Goal: Task Accomplishment & Management: Manage account settings

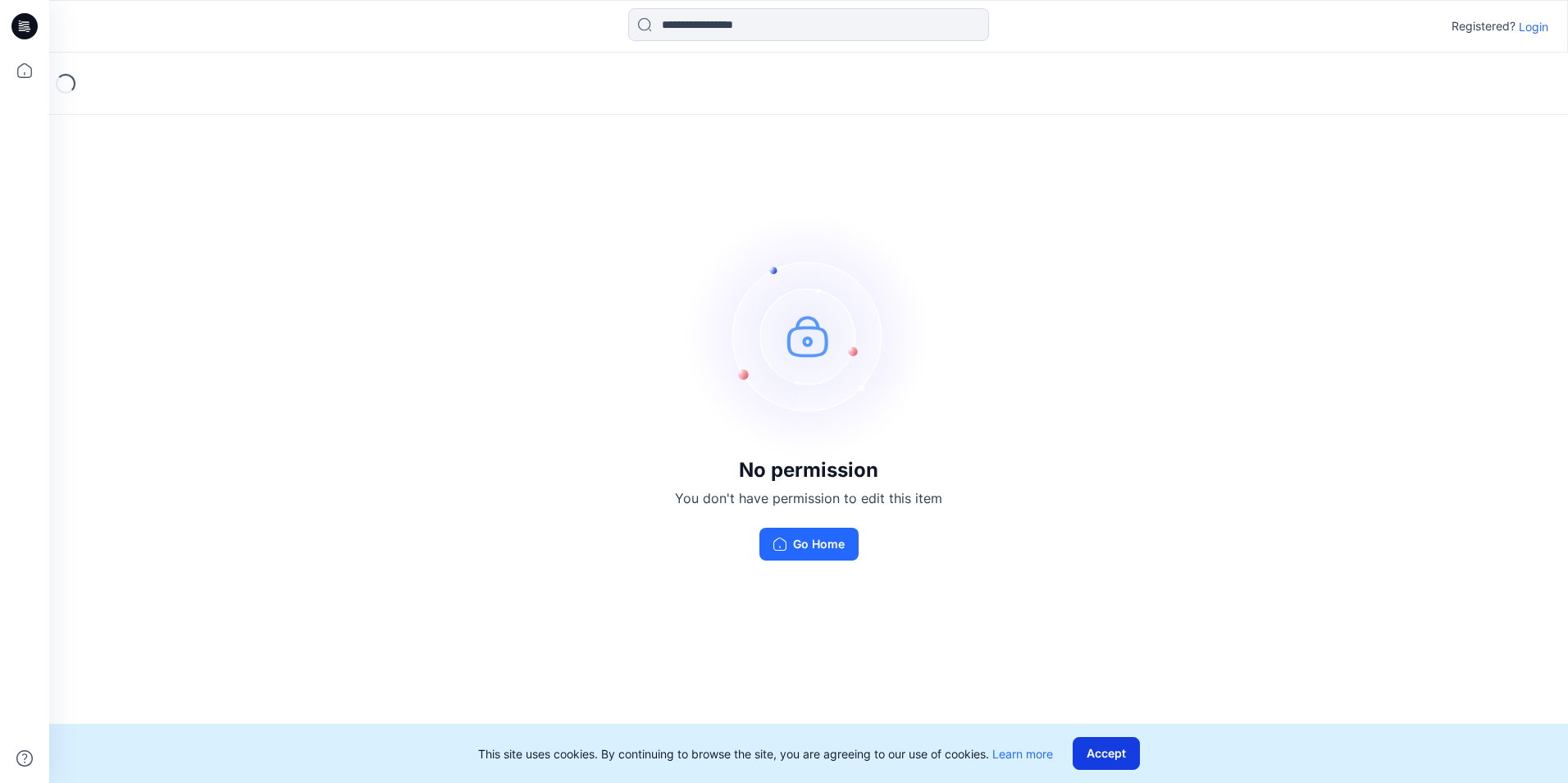
click at [1107, 762] on button "Accept" at bounding box center [1106, 753] width 67 height 33
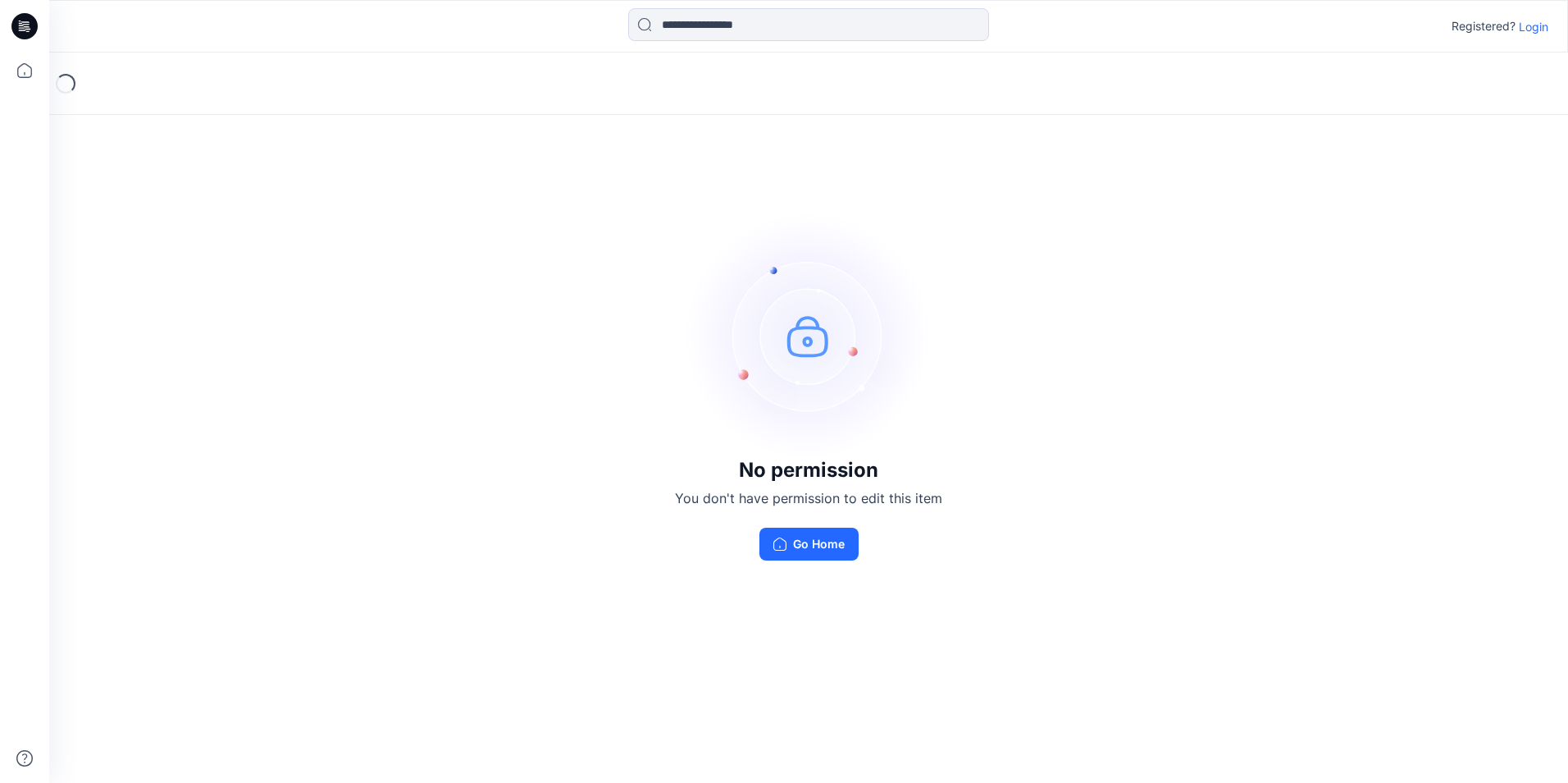
click at [1538, 35] on div "Registered? Login" at bounding box center [1500, 26] width 97 height 20
click at [1535, 30] on p "Login" at bounding box center [1533, 26] width 30 height 17
click at [1545, 25] on p "Login" at bounding box center [1533, 26] width 30 height 17
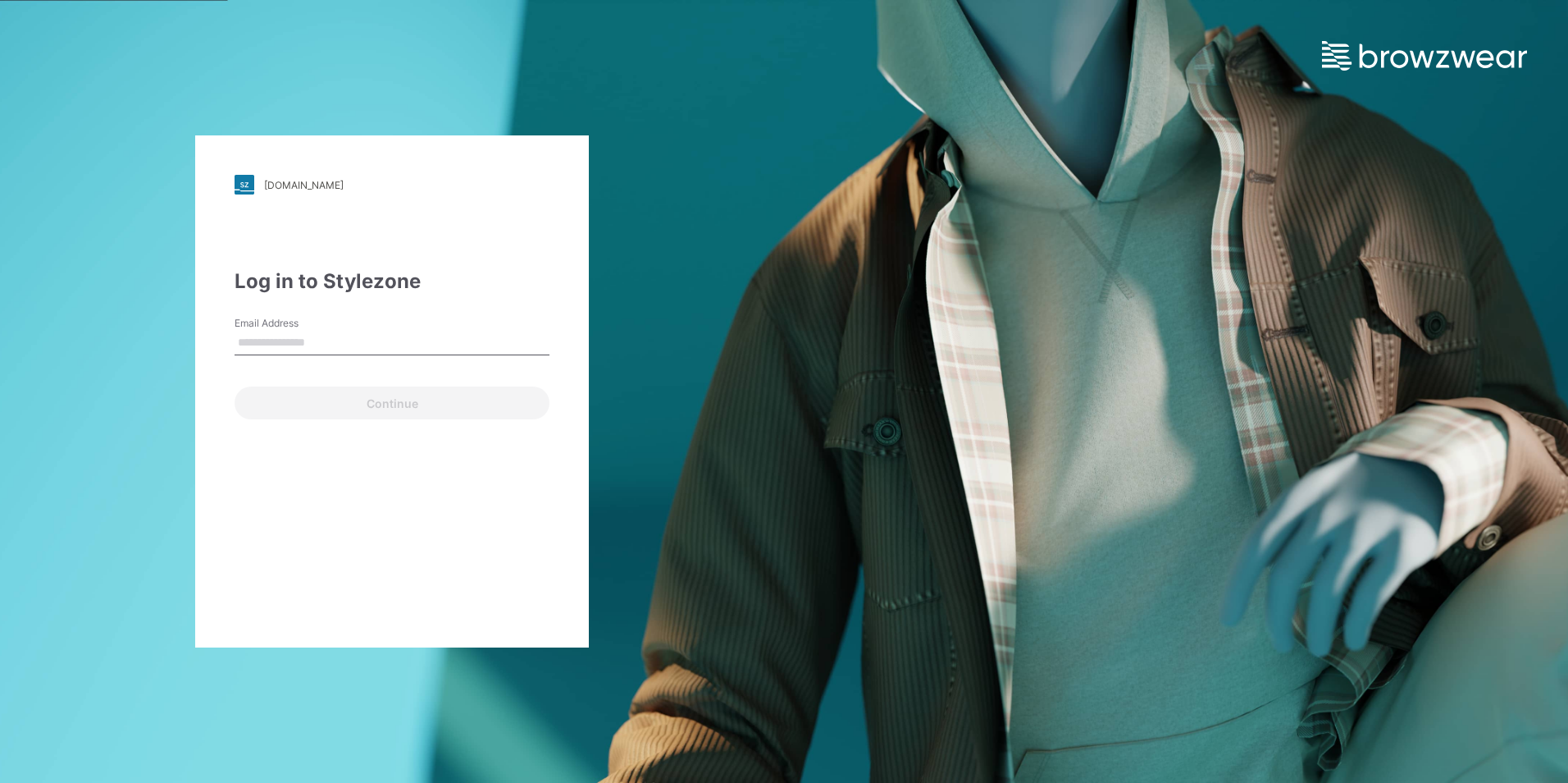
click at [332, 355] on div "Email Address" at bounding box center [392, 340] width 315 height 49
click at [328, 353] on input "Email Address" at bounding box center [392, 344] width 315 height 25
paste input "**********"
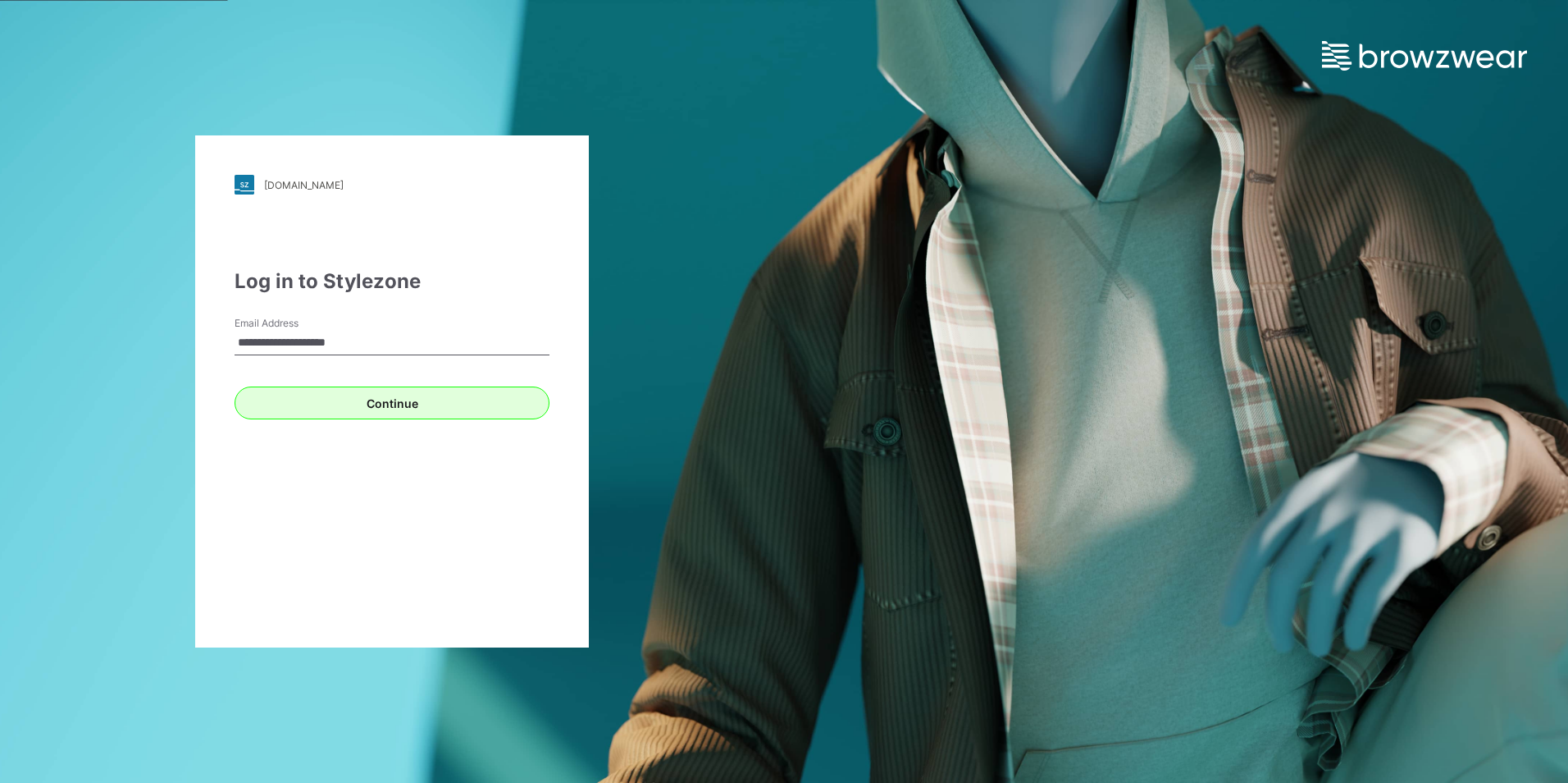
type input "**********"
click at [375, 408] on button "Continue" at bounding box center [392, 403] width 315 height 33
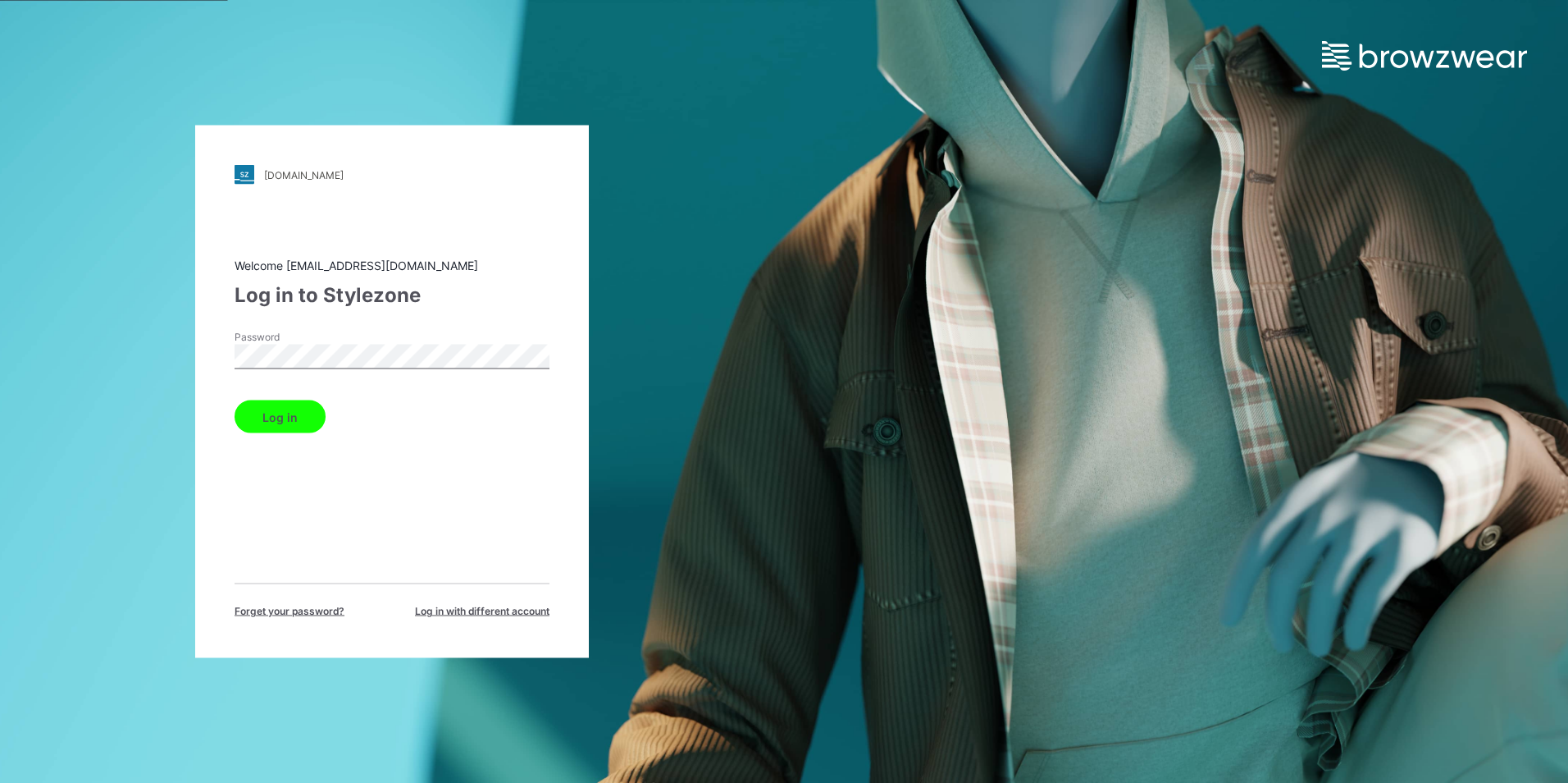
click at [123, 360] on div "walmart.stylezone.com Loading... Welcome hst070015@hansoll.com Log in to Stylez…" at bounding box center [392, 391] width 784 height 783
click at [488, 293] on div "Log in to Stylezone" at bounding box center [392, 295] width 315 height 30
click at [76, 361] on div "walmart.stylezone.com Loading... Welcome hst070015@hansoll.com Log in to Stylez…" at bounding box center [392, 391] width 784 height 783
click at [486, 277] on div "Welcome hst070015@hansoll.com Log in to Stylezone Password Log in Forget your p…" at bounding box center [392, 438] width 315 height 362
click at [272, 415] on button "Log in" at bounding box center [280, 416] width 91 height 33
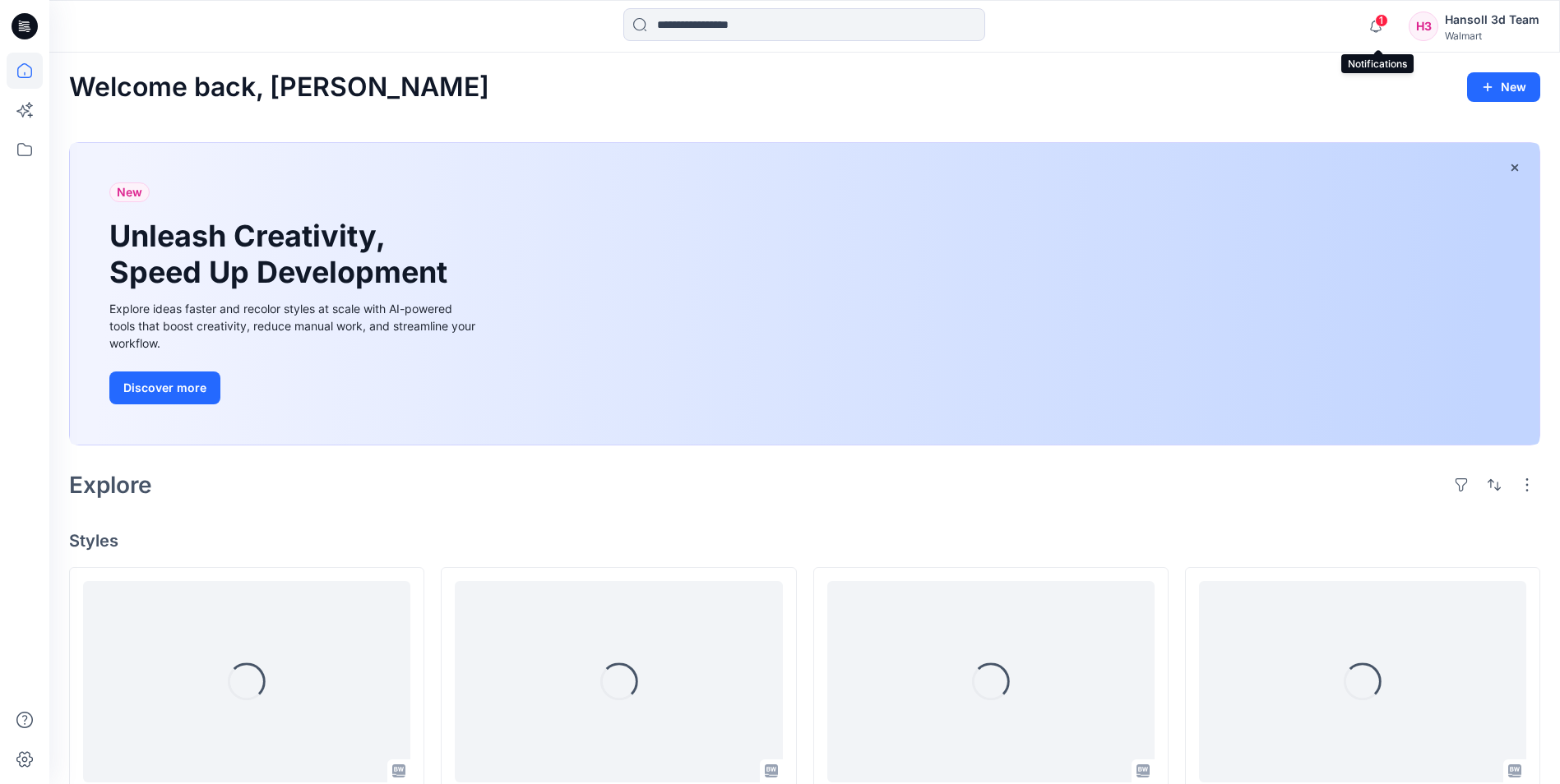
click at [1386, 25] on span "1" at bounding box center [1381, 21] width 13 height 13
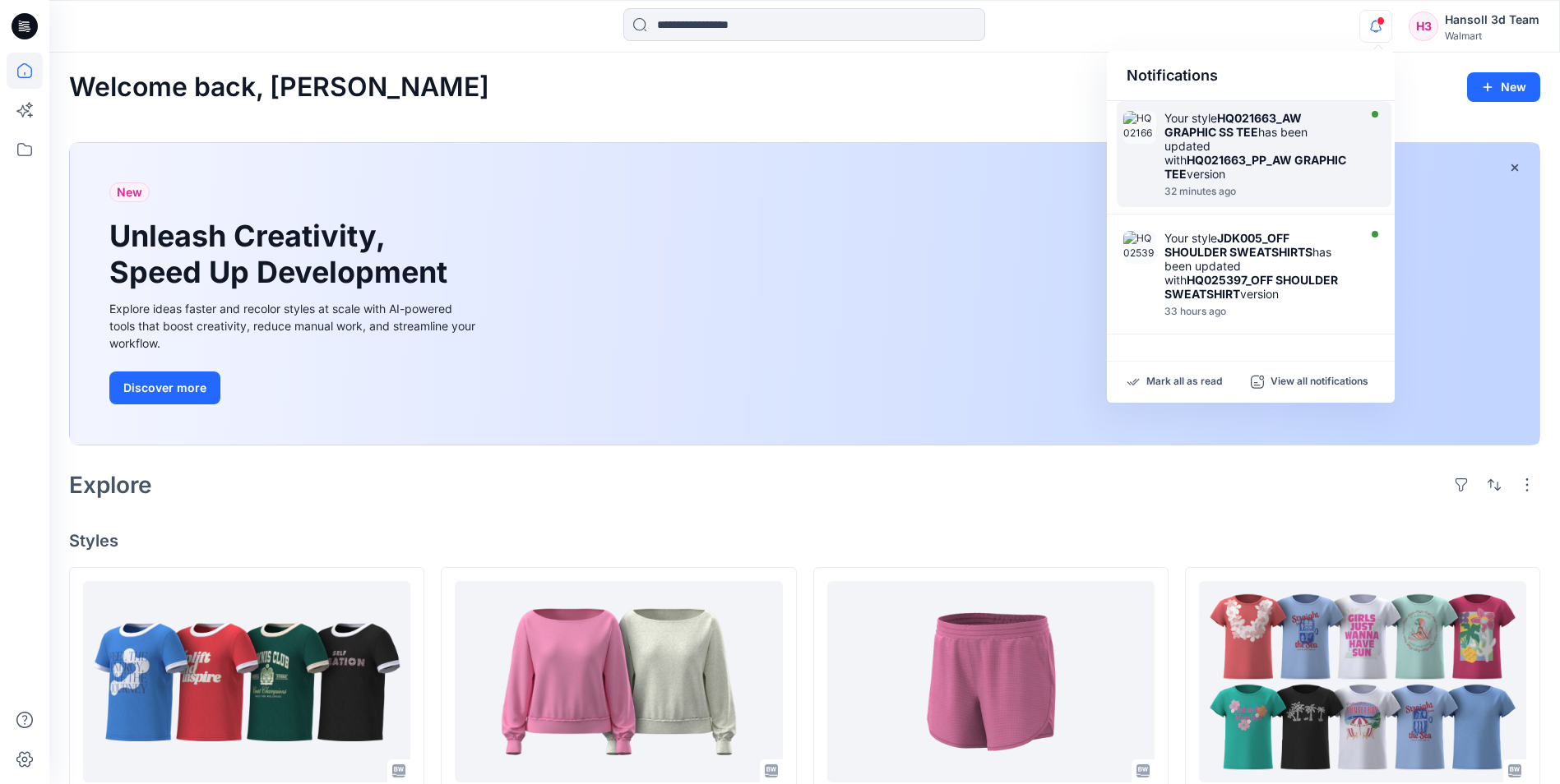
click at [1268, 163] on strong "HQ021663_PP_AW GRAPHIC TEE" at bounding box center [1254, 167] width 182 height 28
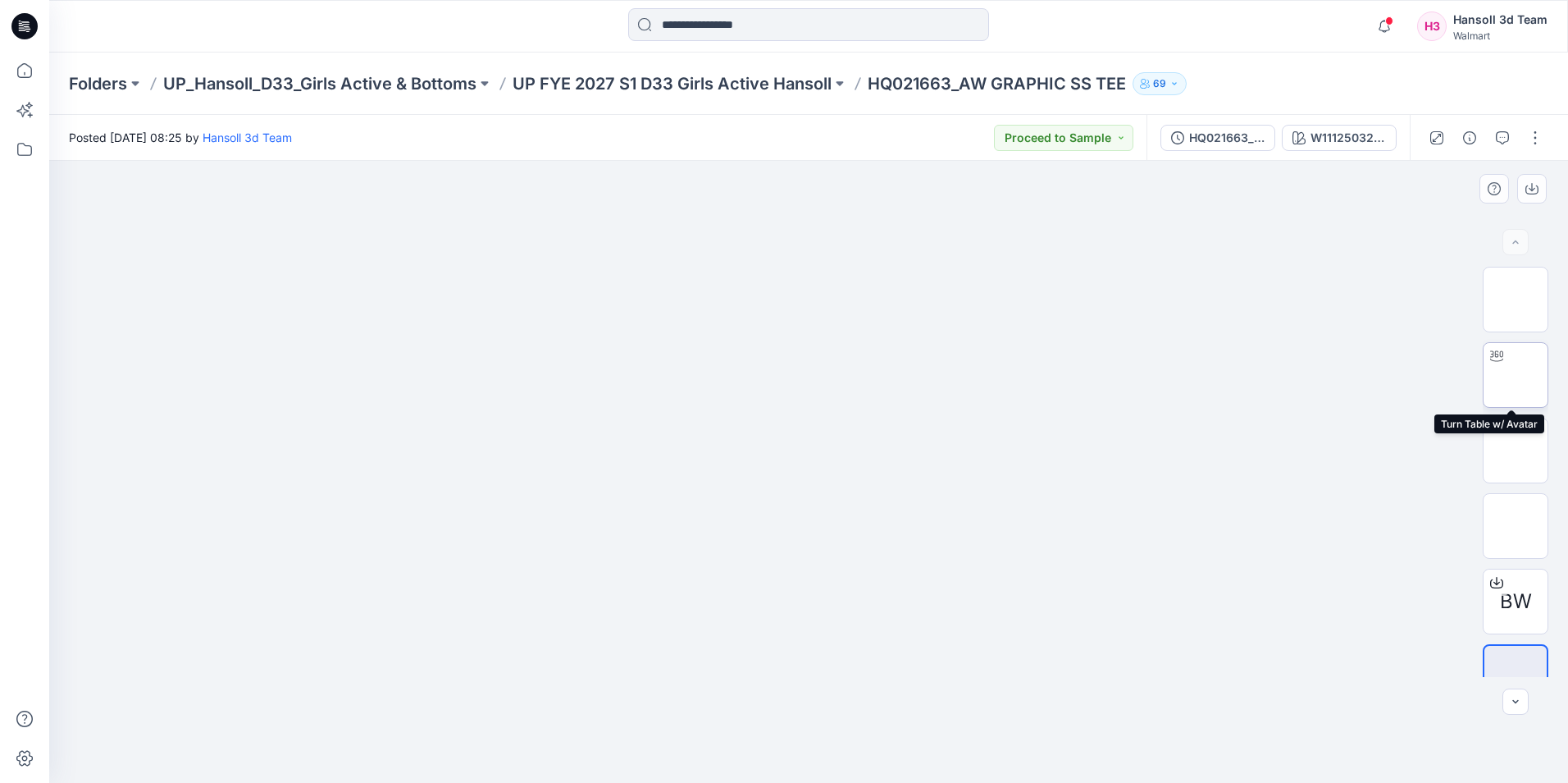
click at [1516, 375] on img at bounding box center [1516, 375] width 0 height 0
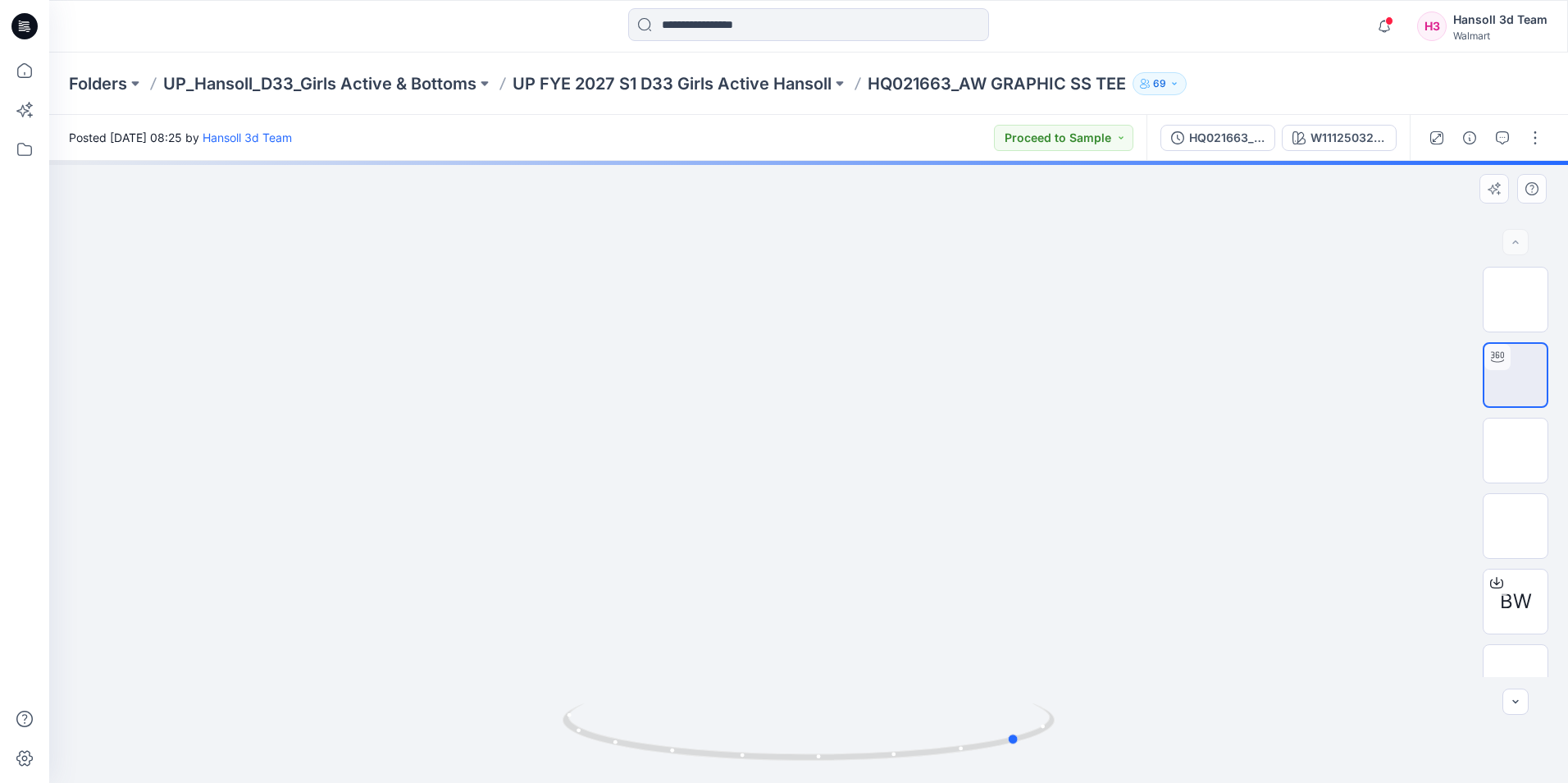
drag, startPoint x: 904, startPoint y: 638, endPoint x: 1117, endPoint y: 642, distance: 213.0
click at [1117, 642] on div at bounding box center [809, 472] width 1519 height 622
click at [1516, 450] on img at bounding box center [1516, 450] width 0 height 0
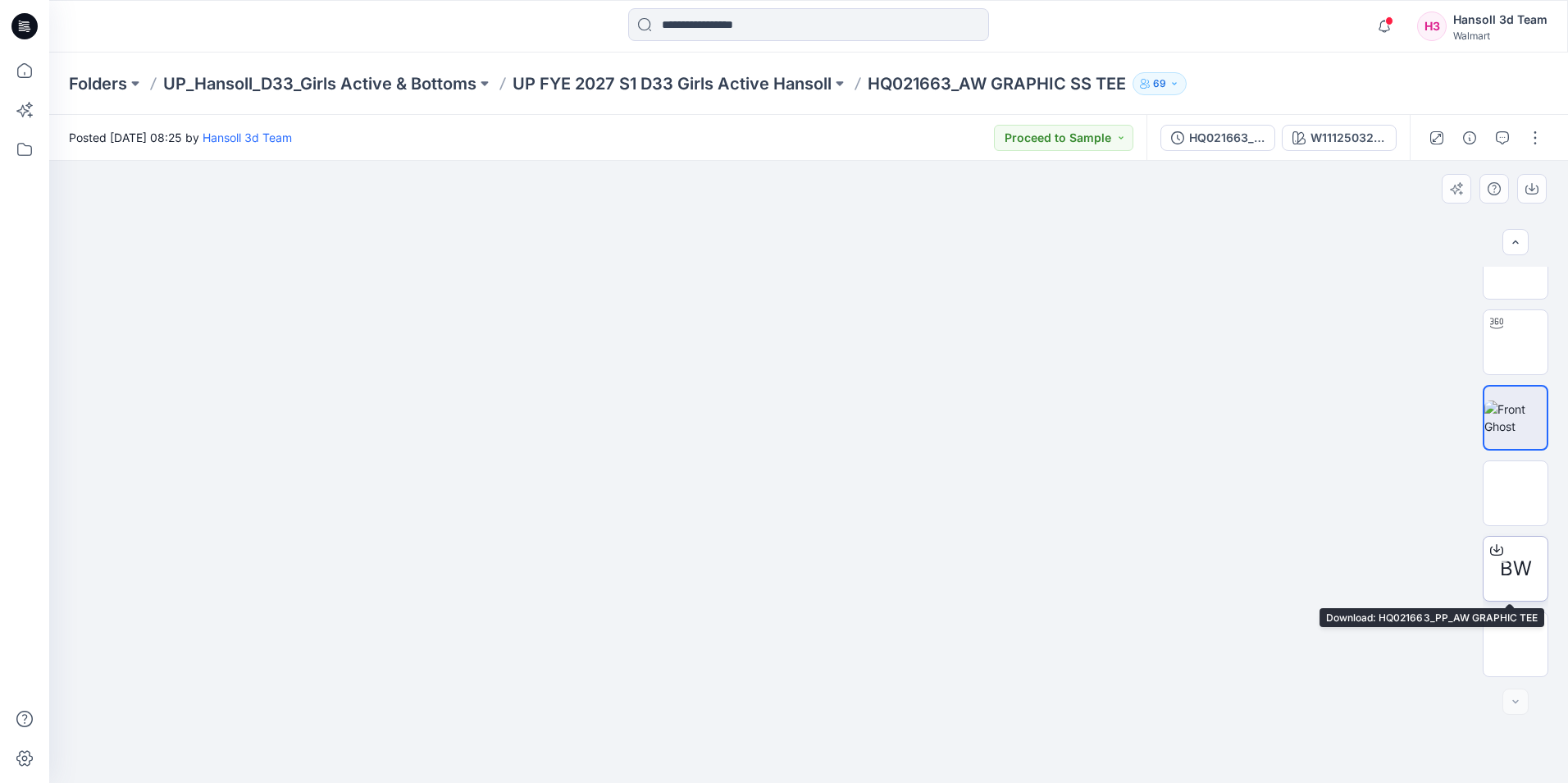
click at [1517, 563] on span "BW" at bounding box center [1516, 568] width 32 height 30
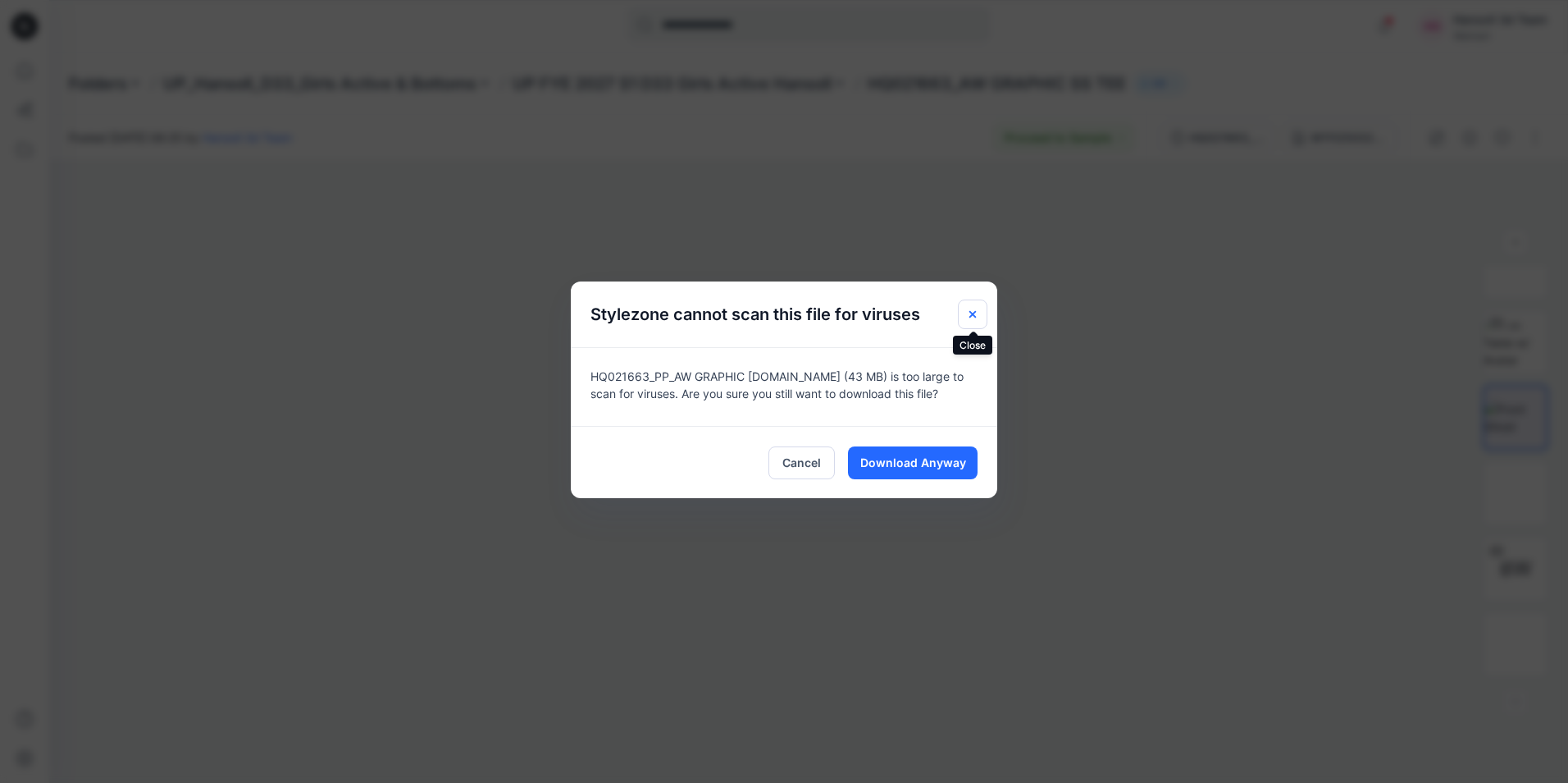
click at [974, 311] on icon "Close" at bounding box center [972, 314] width 13 height 13
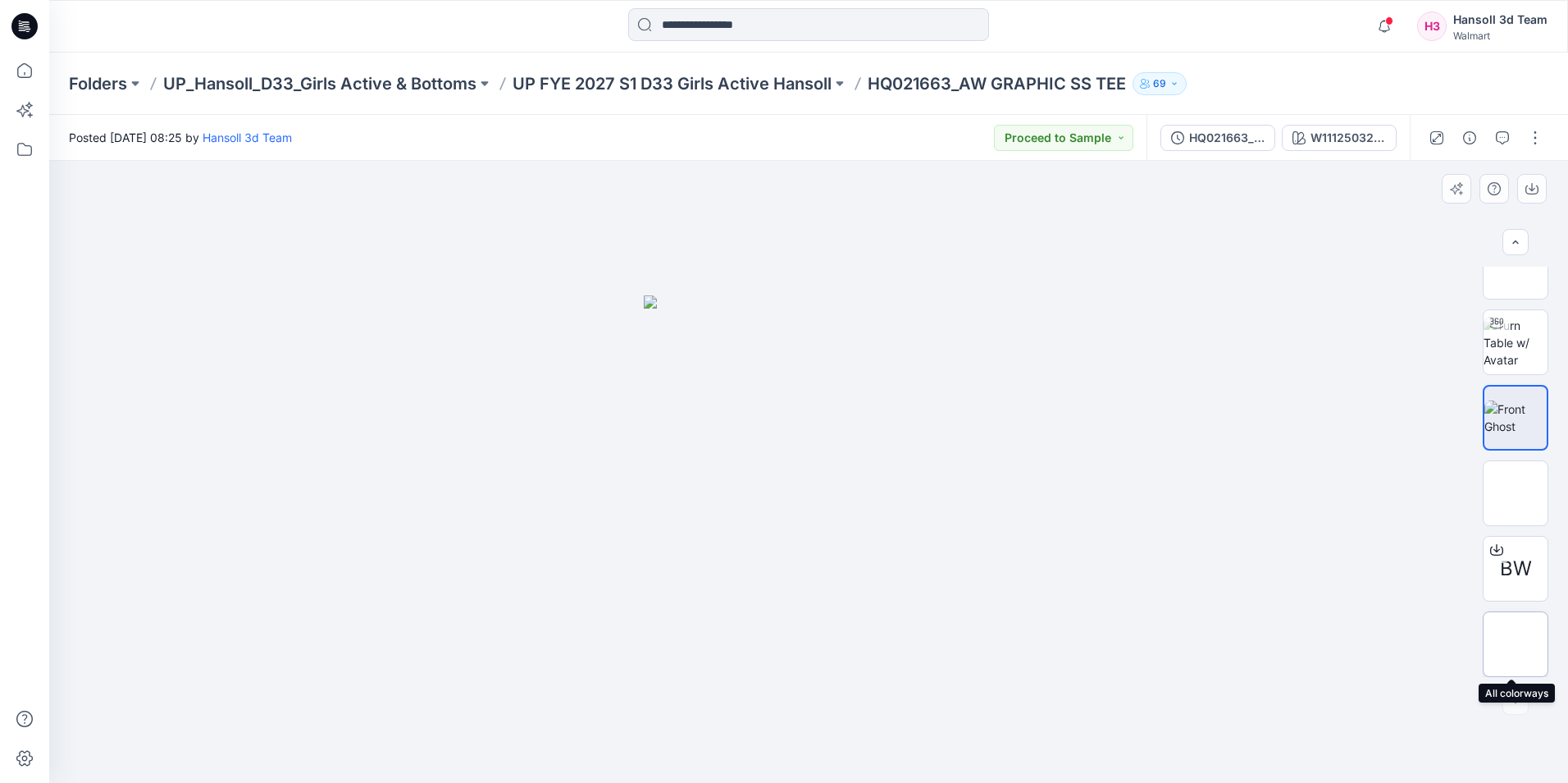
click at [1516, 644] on img at bounding box center [1516, 644] width 0 height 0
drag, startPoint x: 873, startPoint y: 429, endPoint x: 657, endPoint y: 429, distance: 216.0
click at [657, 226] on img at bounding box center [809, 226] width 820 height 0
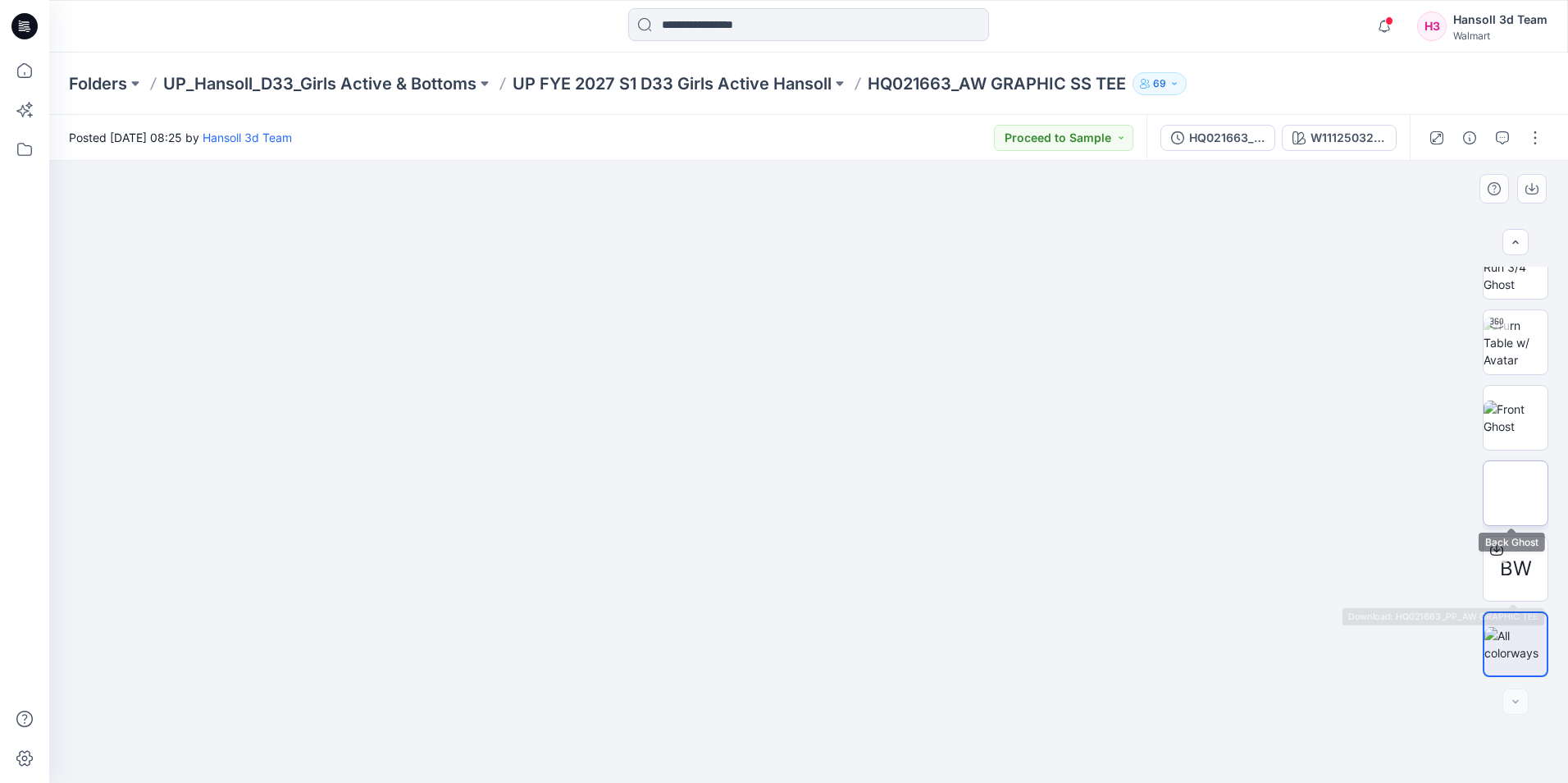
click at [1516, 493] on img at bounding box center [1516, 493] width 0 height 0
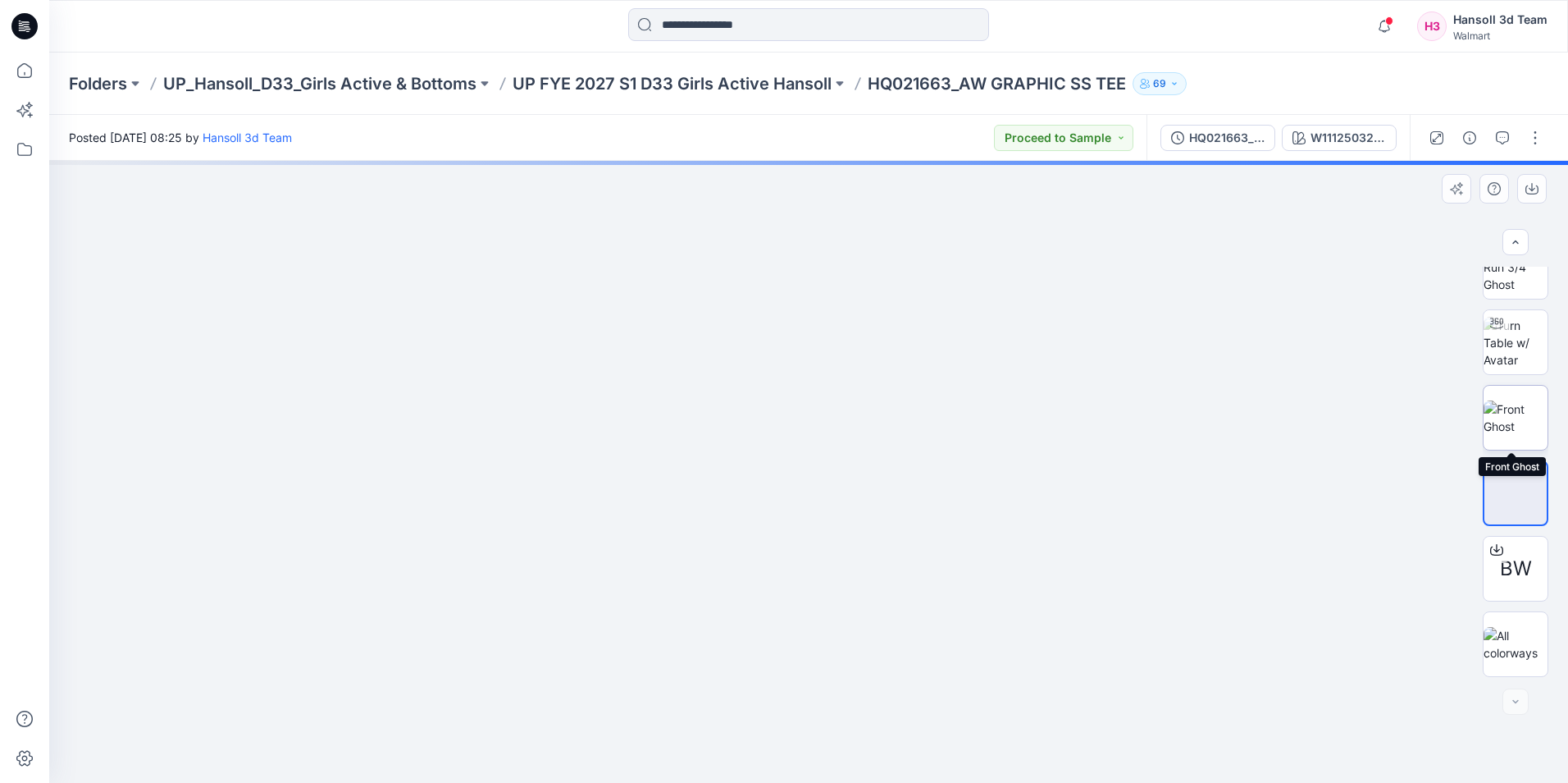
click at [1525, 420] on img at bounding box center [1516, 417] width 64 height 35
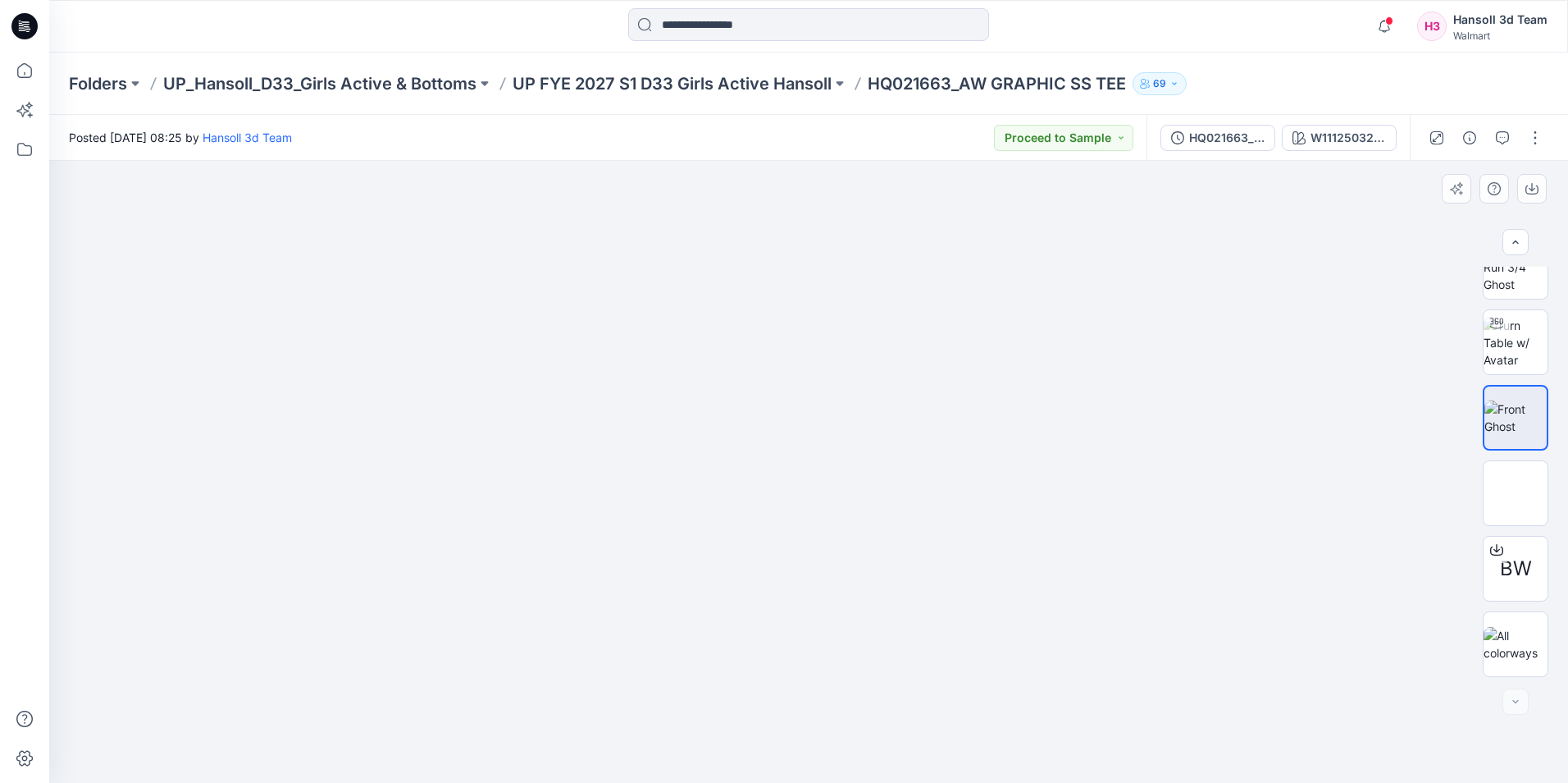
click at [1521, 377] on div "BW" at bounding box center [1515, 472] width 65 height 410
click at [1521, 353] on img at bounding box center [1516, 343] width 64 height 52
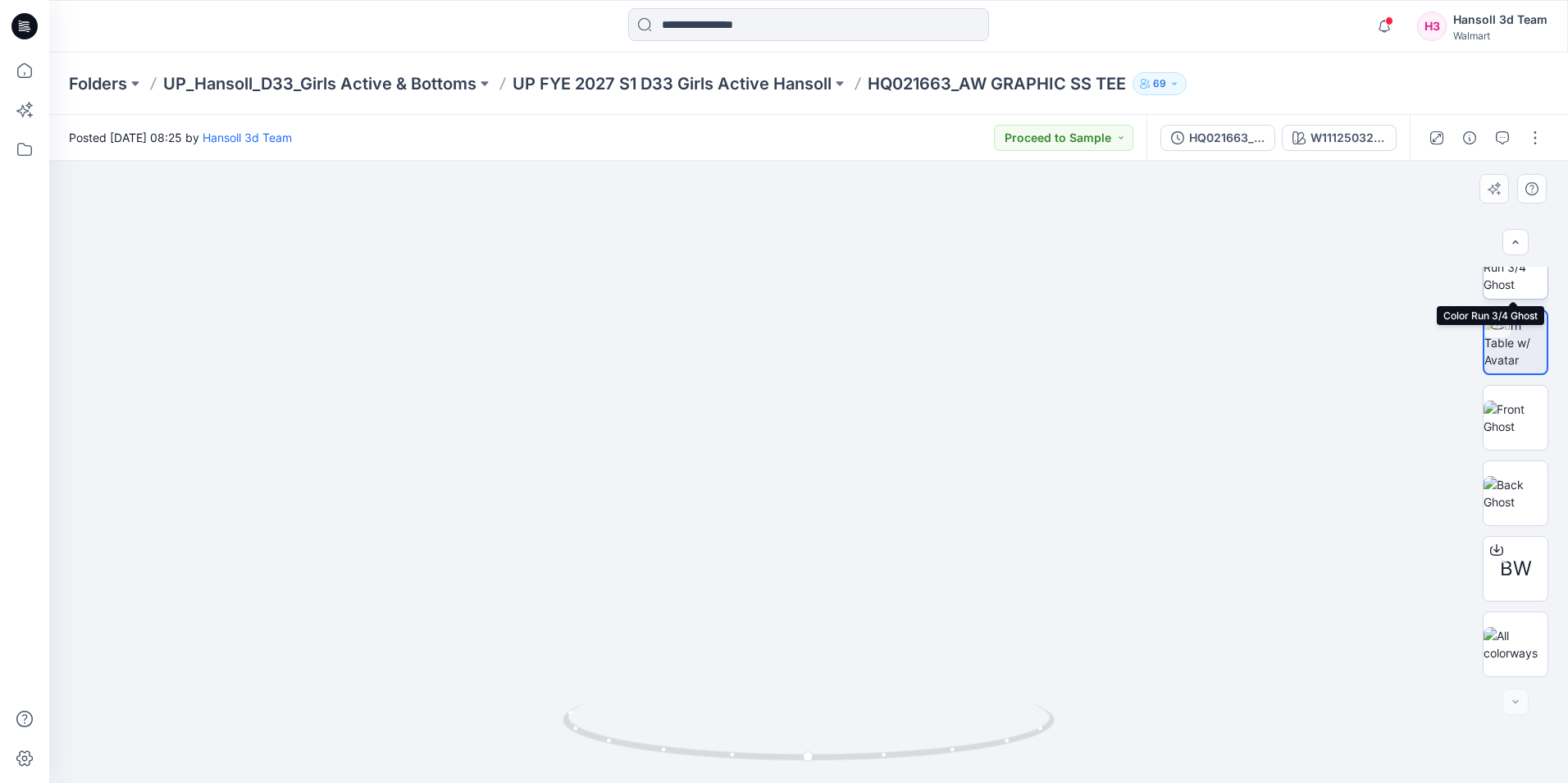
click at [1518, 285] on img at bounding box center [1516, 268] width 64 height 52
